Goal: Information Seeking & Learning: Learn about a topic

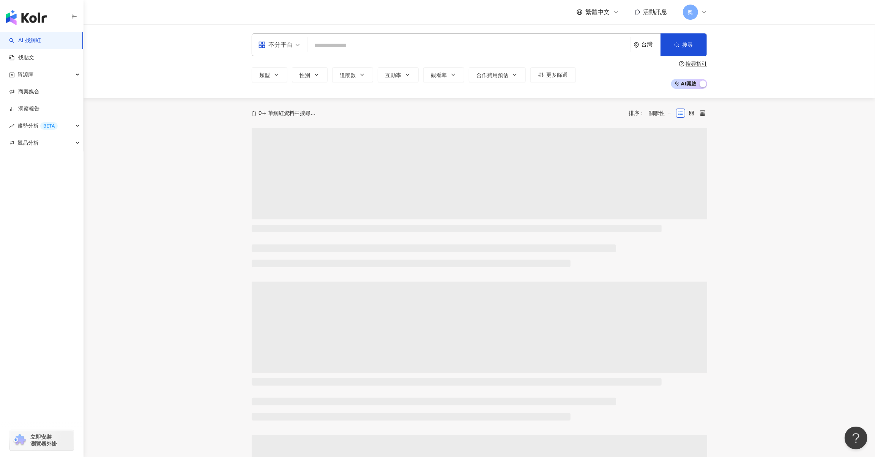
click at [518, 43] on input "search" at bounding box center [468, 45] width 317 height 14
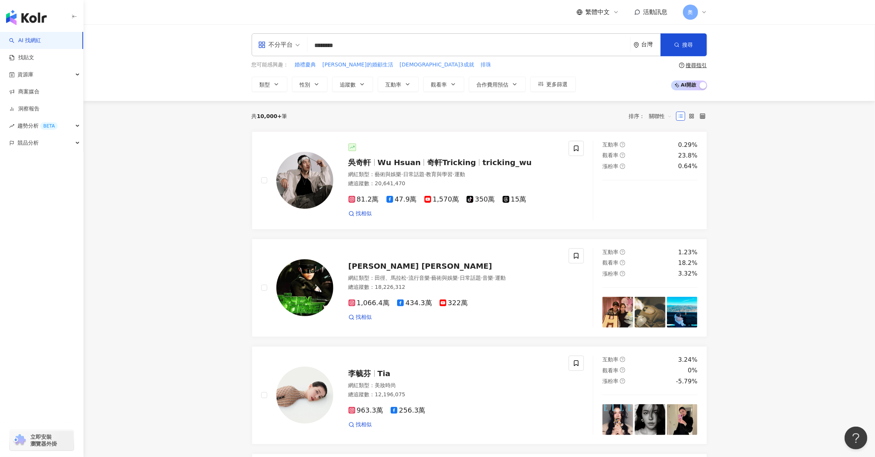
type input "********"
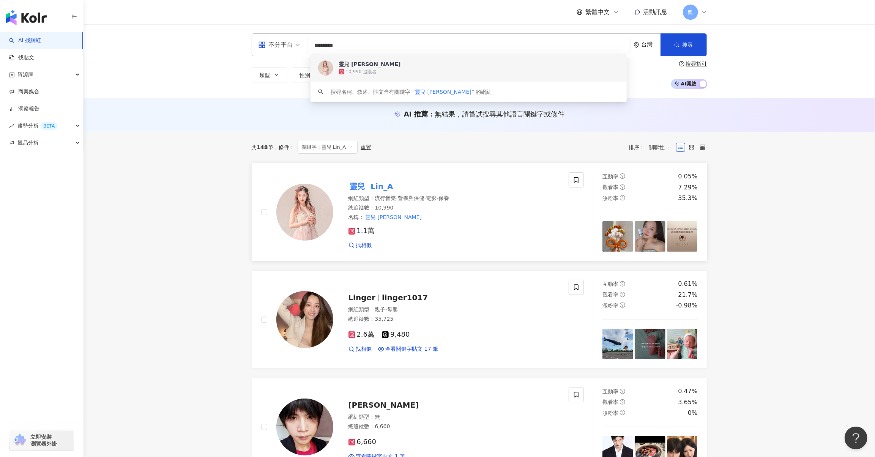
click at [379, 183] on mark "Lin_A" at bounding box center [381, 186] width 25 height 12
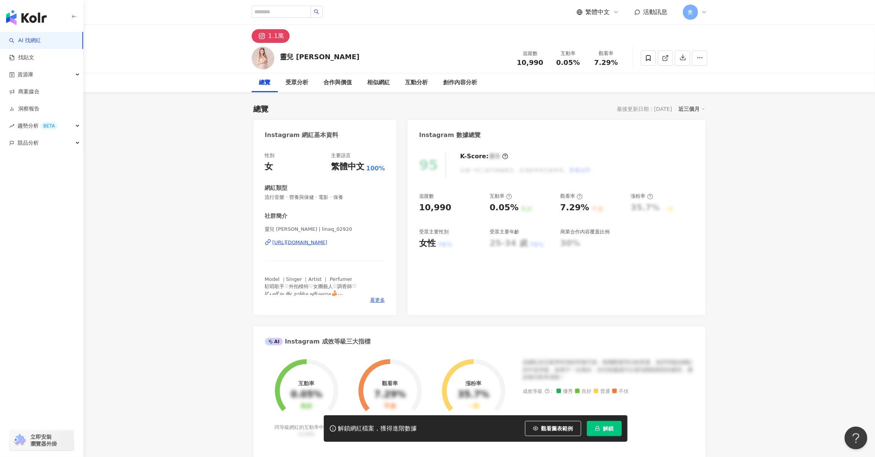
click at [600, 424] on button "解鎖" at bounding box center [604, 428] width 35 height 15
drag, startPoint x: 491, startPoint y: 208, endPoint x: 513, endPoint y: 208, distance: 21.3
click at [513, 208] on div "0.05%" at bounding box center [504, 208] width 29 height 12
copy div "0.05%"
drag, startPoint x: 566, startPoint y: 209, endPoint x: 578, endPoint y: 209, distance: 12.1
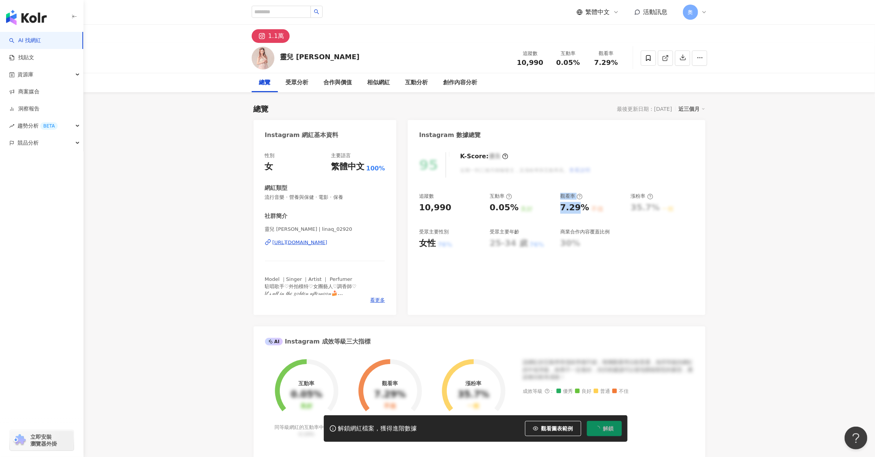
click at [578, 209] on div "追蹤數 10,990 互動率 0.05% 良好 觀看率 7.29% 不佳 漲粉率 35.7% 一般 受眾主要性別 女性 76% 受眾主要年齡 25-34 歲 …" at bounding box center [556, 221] width 274 height 56
click at [581, 206] on div "7.29%" at bounding box center [574, 208] width 29 height 12
drag, startPoint x: 584, startPoint y: 207, endPoint x: 559, endPoint y: 206, distance: 25.1
click at [559, 206] on div "追蹤數 10,990 互動率 0.05% 良好 觀看率 7.29% 不佳 漲粉率 35.7% 一般 受眾主要性別 女性 76% 受眾主要年齡 25-34 歲 …" at bounding box center [556, 221] width 274 height 56
copy div "7.29%"
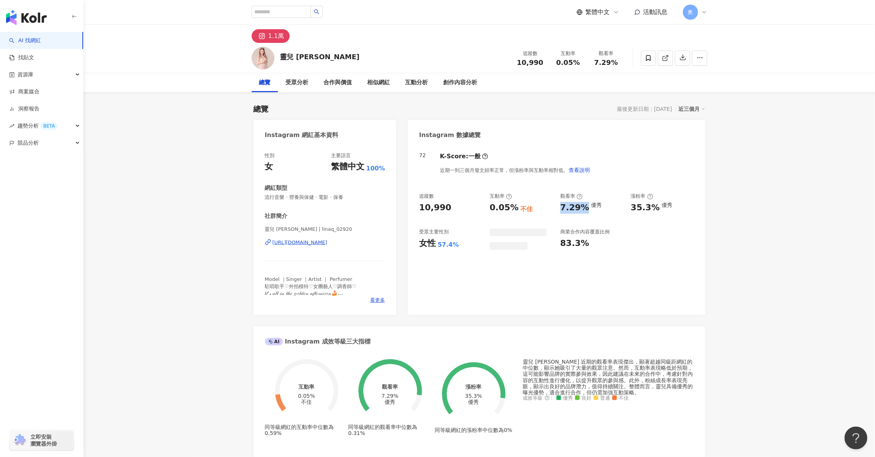
drag, startPoint x: 623, startPoint y: 208, endPoint x: 653, endPoint y: 208, distance: 30.0
click at [653, 208] on div "追蹤數 10,990 互動率 0.05% 不佳 觀看率 7.29% 優秀 漲粉率 35.3% 優秀 受眾主要性別 女性 57.4% 商業合作內容覆蓋比例 83…" at bounding box center [556, 221] width 274 height 57
click at [655, 209] on div "35.3%" at bounding box center [645, 208] width 29 height 12
click at [657, 209] on div "35.3% 優秀" at bounding box center [662, 208] width 63 height 12
drag, startPoint x: 657, startPoint y: 209, endPoint x: 99, endPoint y: 2, distance: 595.5
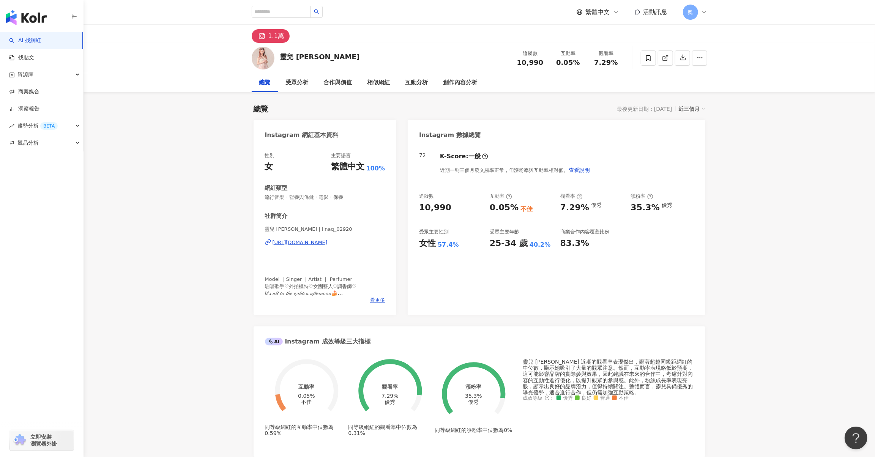
click at [631, 209] on div "35.3% 優秀" at bounding box center [662, 208] width 63 height 12
